Goal: Book appointment/travel/reservation

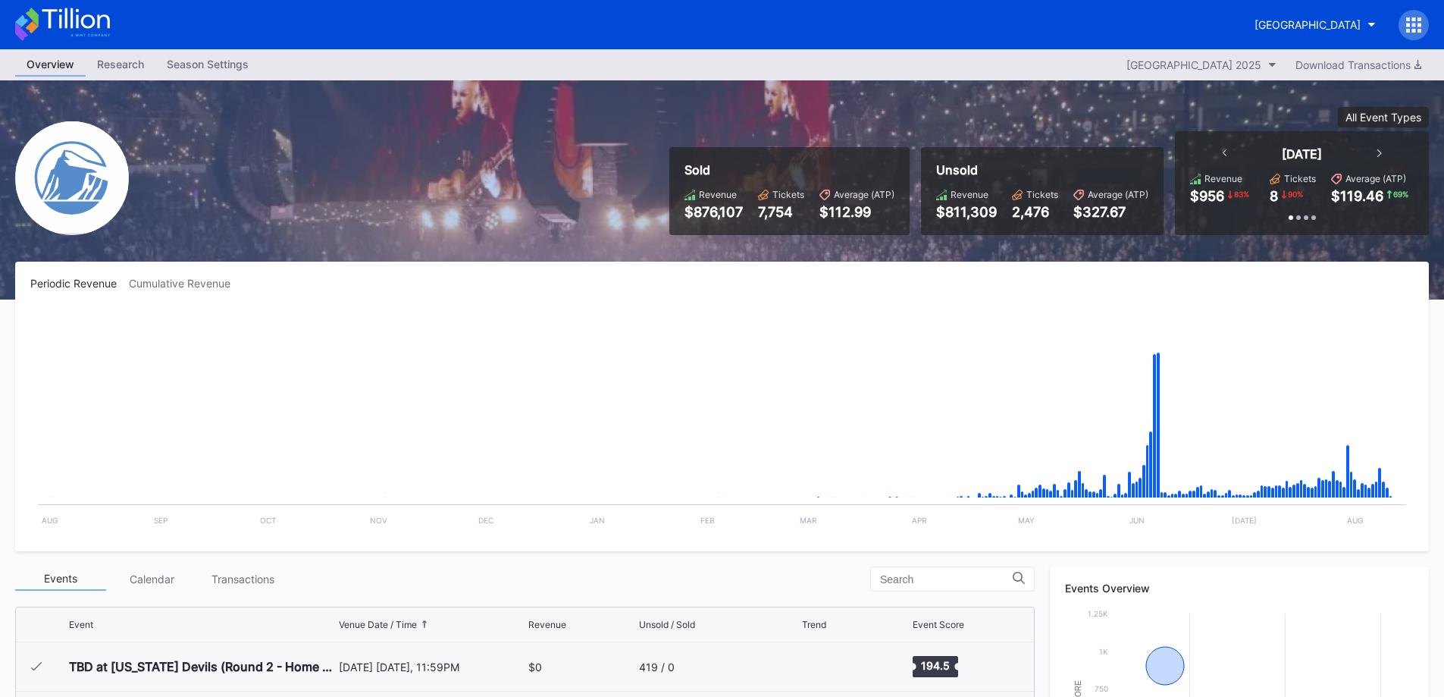
scroll to position [76, 0]
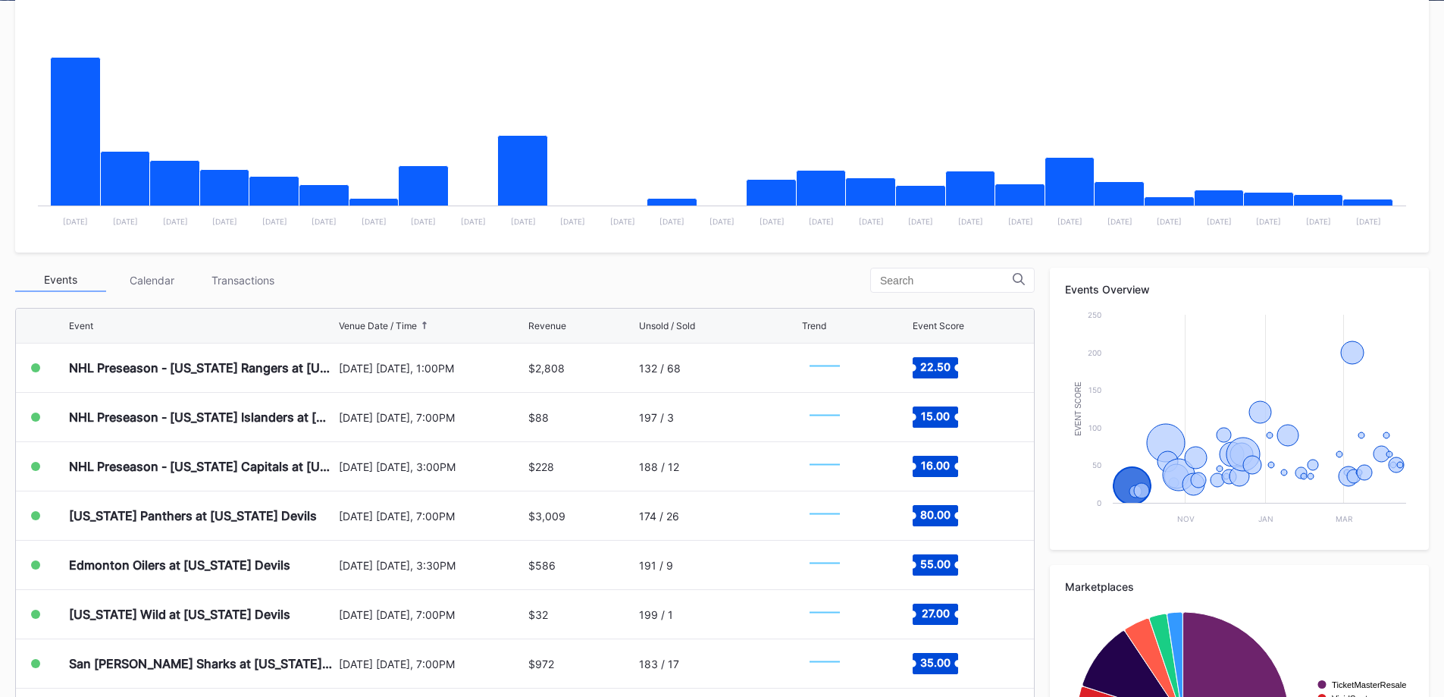
scroll to position [303, 0]
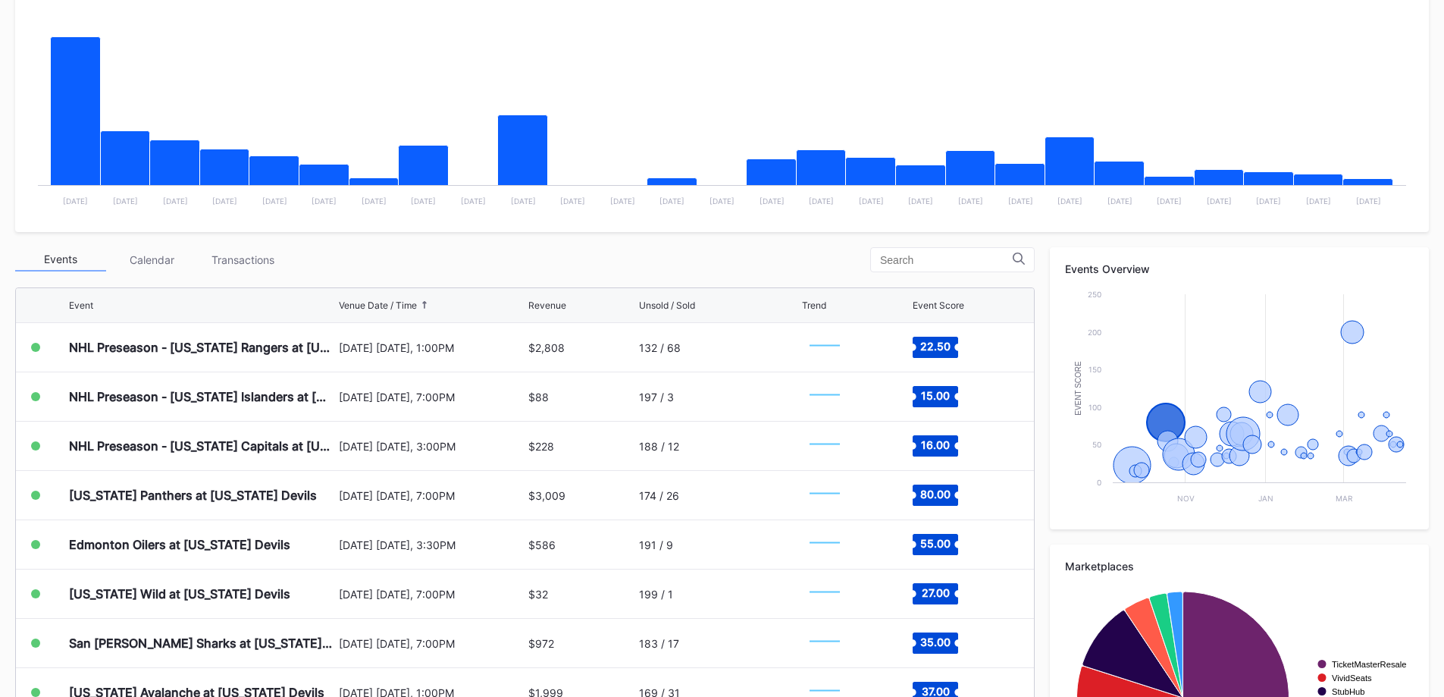
click at [268, 502] on div "[US_STATE] Panthers at [US_STATE] Devils" at bounding box center [193, 495] width 248 height 15
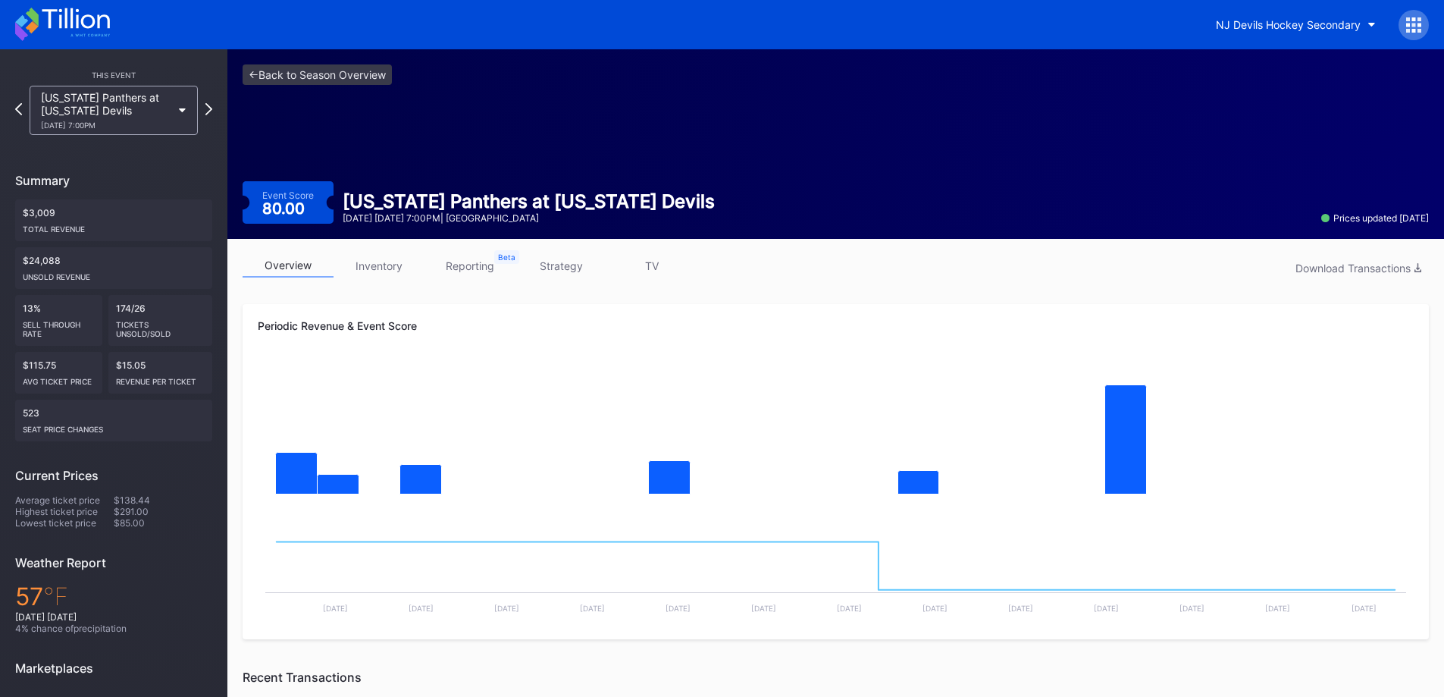
click at [1331, 23] on div "NJ Devils Hockey Secondary" at bounding box center [1288, 24] width 145 height 13
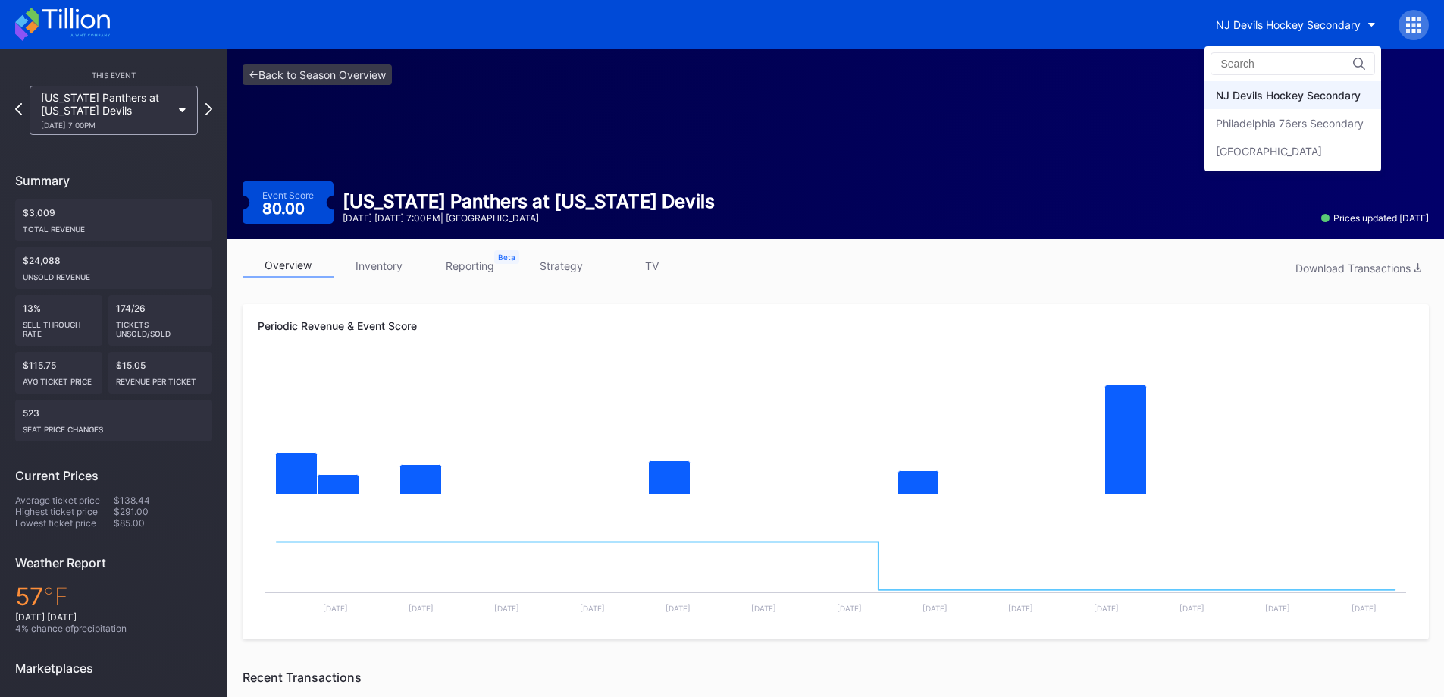
click at [1242, 165] on div "[GEOGRAPHIC_DATA]" at bounding box center [1293, 151] width 177 height 28
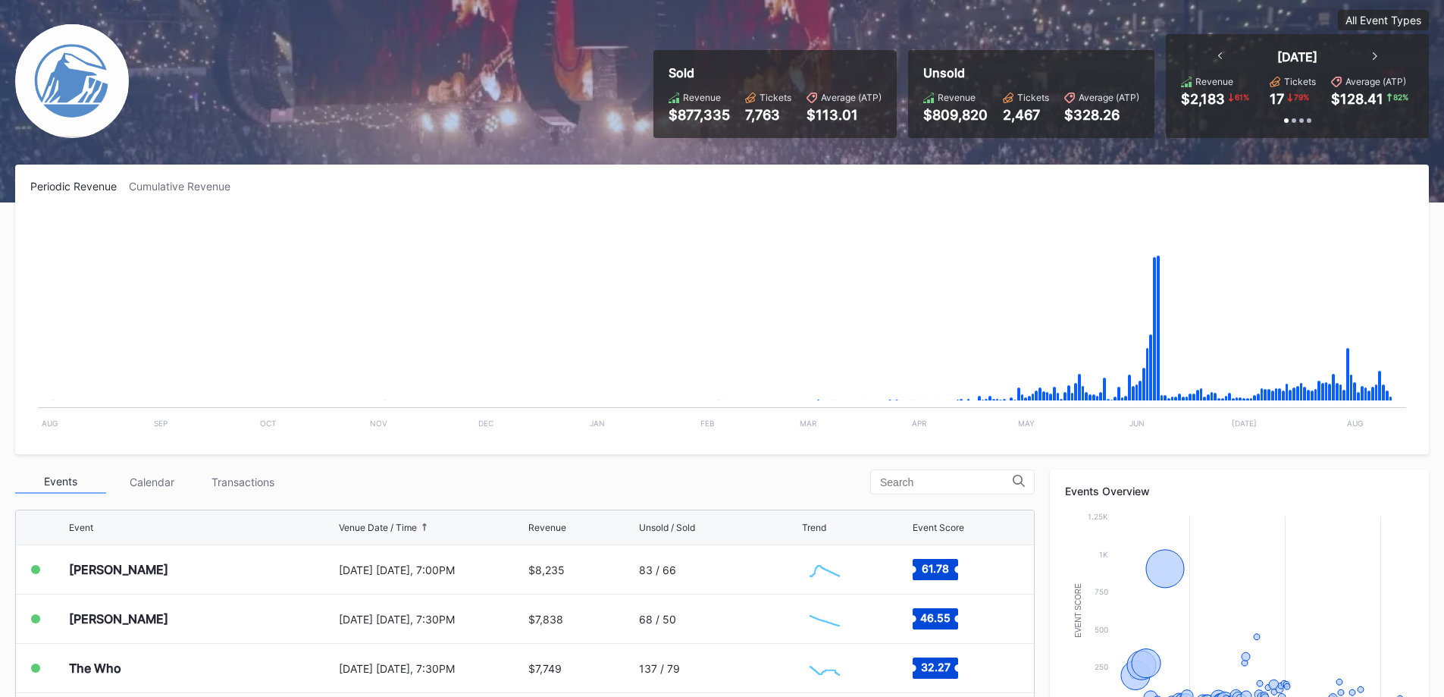
scroll to position [303, 0]
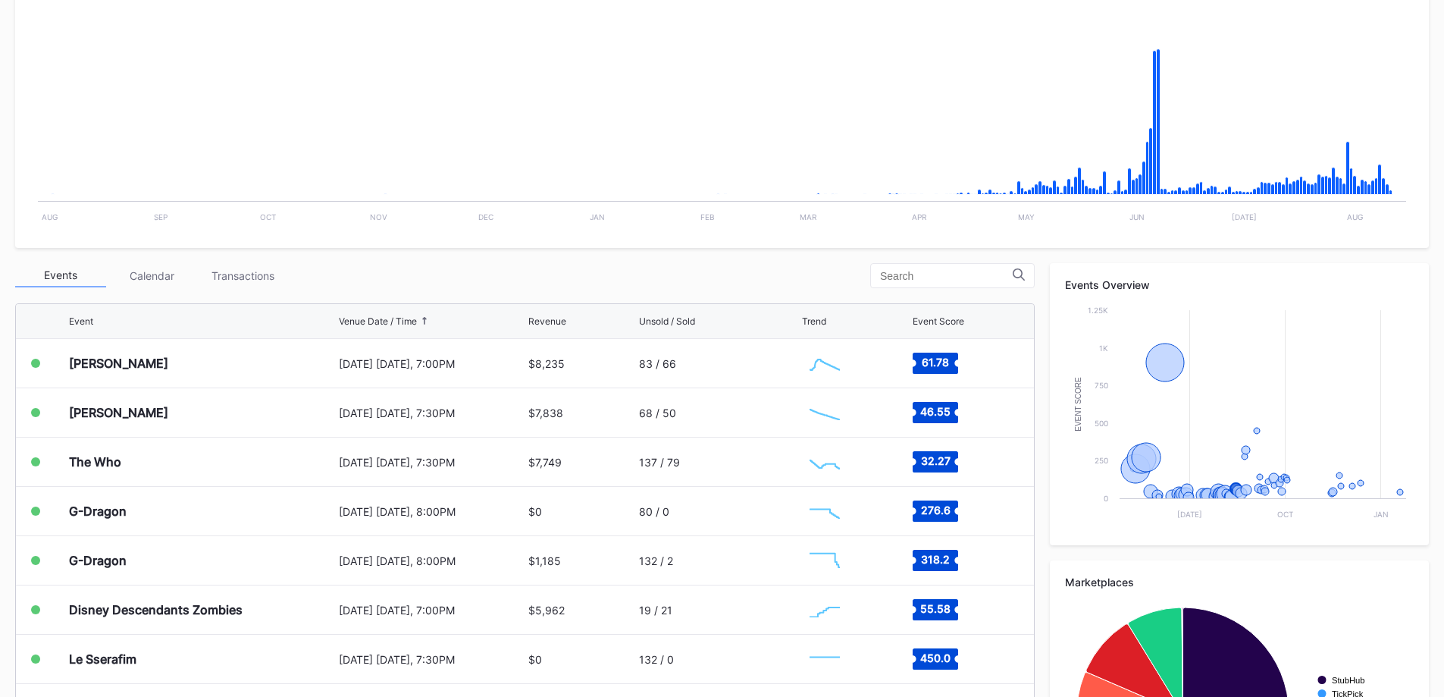
click at [447, 359] on div "[DATE] [DATE], 7:00PM" at bounding box center [432, 363] width 187 height 13
